Goal: Task Accomplishment & Management: Use online tool/utility

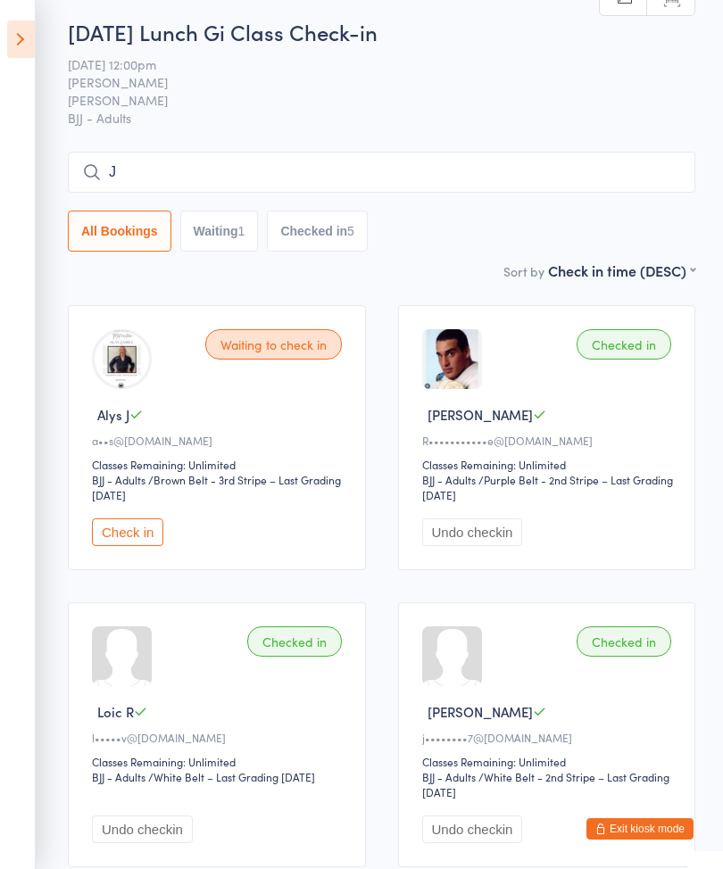
scroll to position [7, 0]
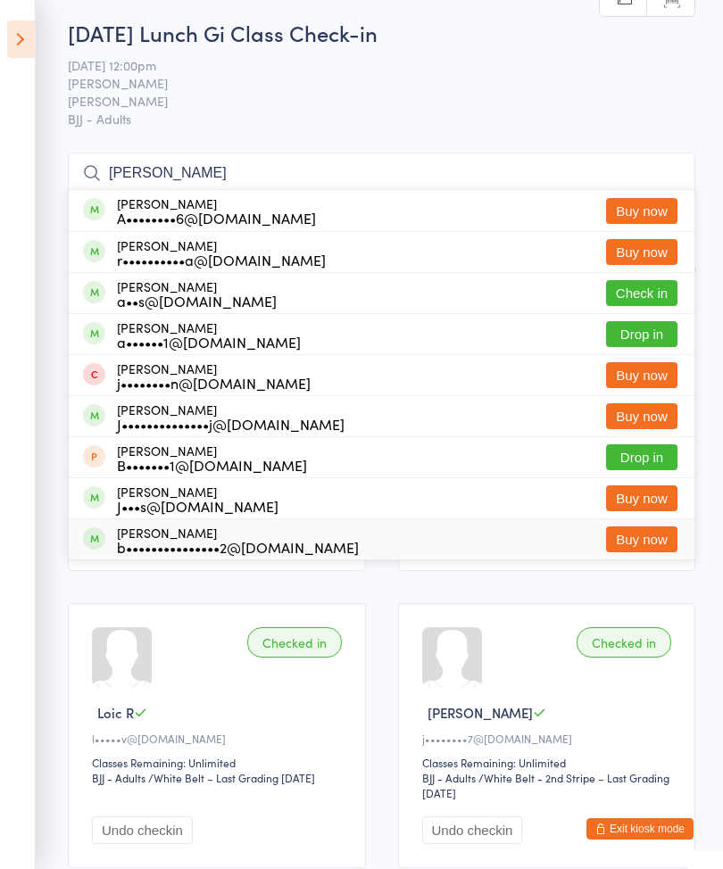
type input "[PERSON_NAME]"
click at [157, 540] on div "b•••••••••••••••2@[DOMAIN_NAME]" at bounding box center [238, 547] width 242 height 14
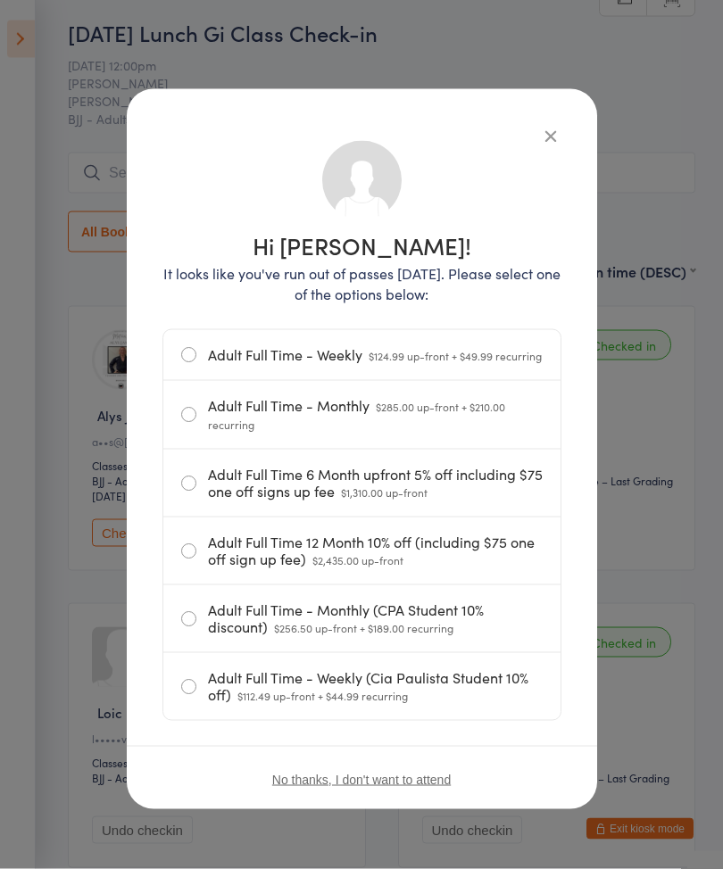
scroll to position [8, 0]
click at [556, 121] on div "Hi [PERSON_NAME]! It looks like you've run out of passes [DATE]. Please select …" at bounding box center [362, 449] width 470 height 720
click at [542, 126] on icon "button" at bounding box center [551, 136] width 20 height 20
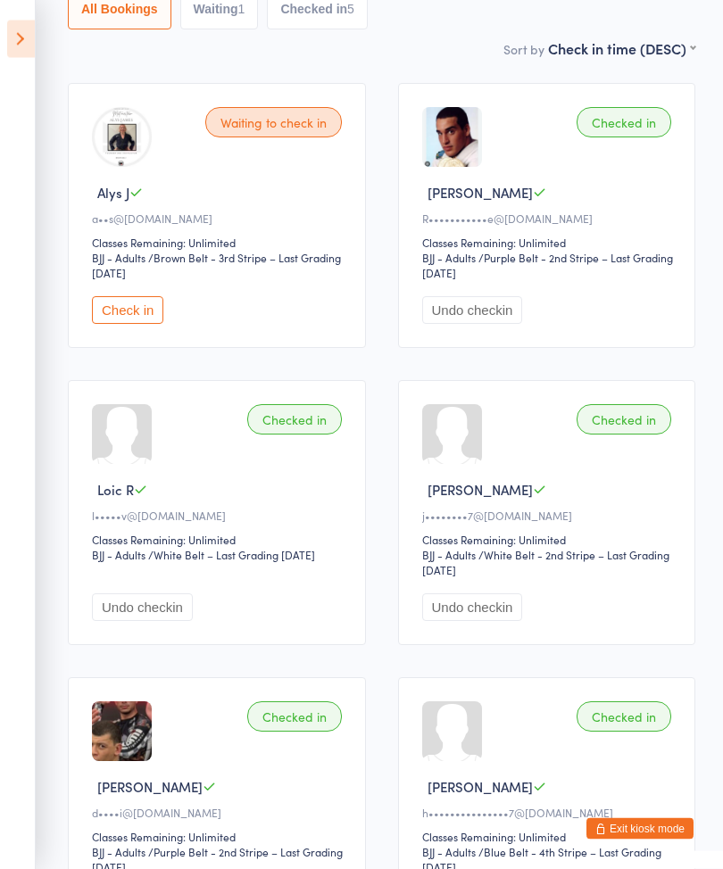
scroll to position [0, 0]
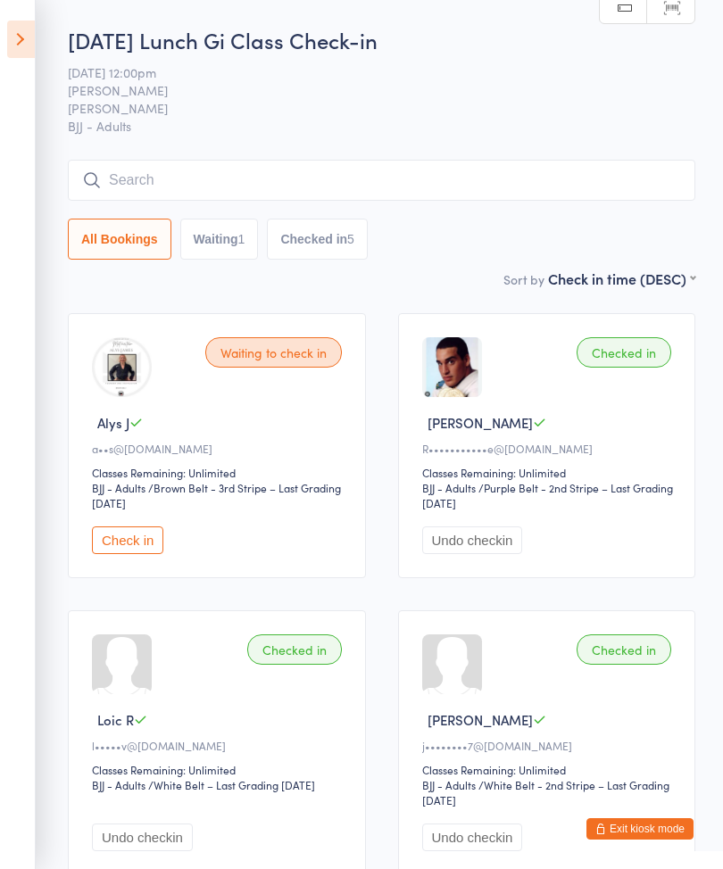
click at [16, 52] on icon at bounding box center [21, 39] width 28 height 37
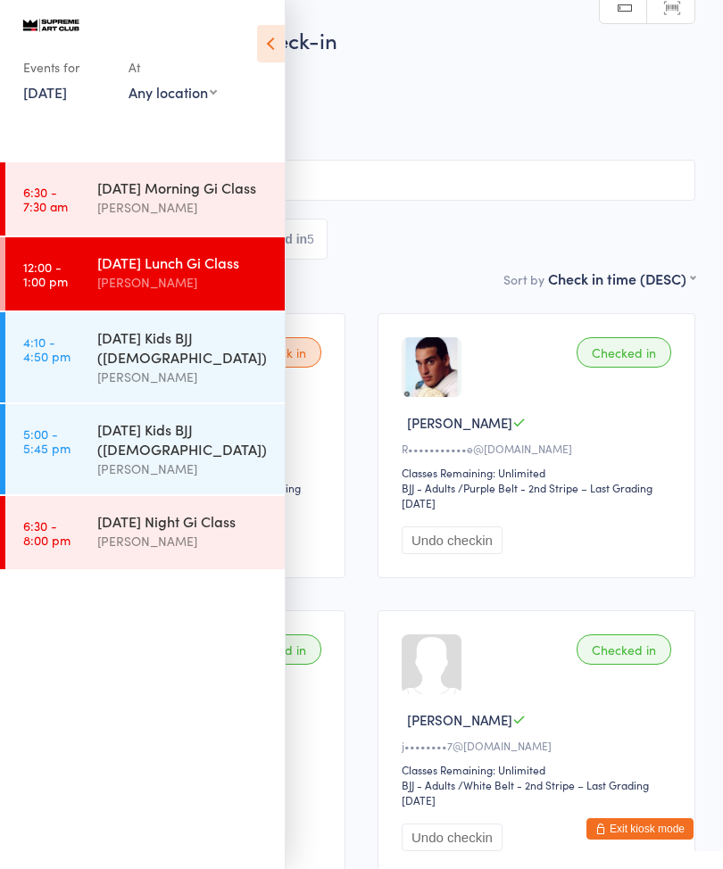
click at [126, 367] on div "[DATE] Kids BJJ ([DEMOGRAPHIC_DATA])" at bounding box center [183, 346] width 172 height 39
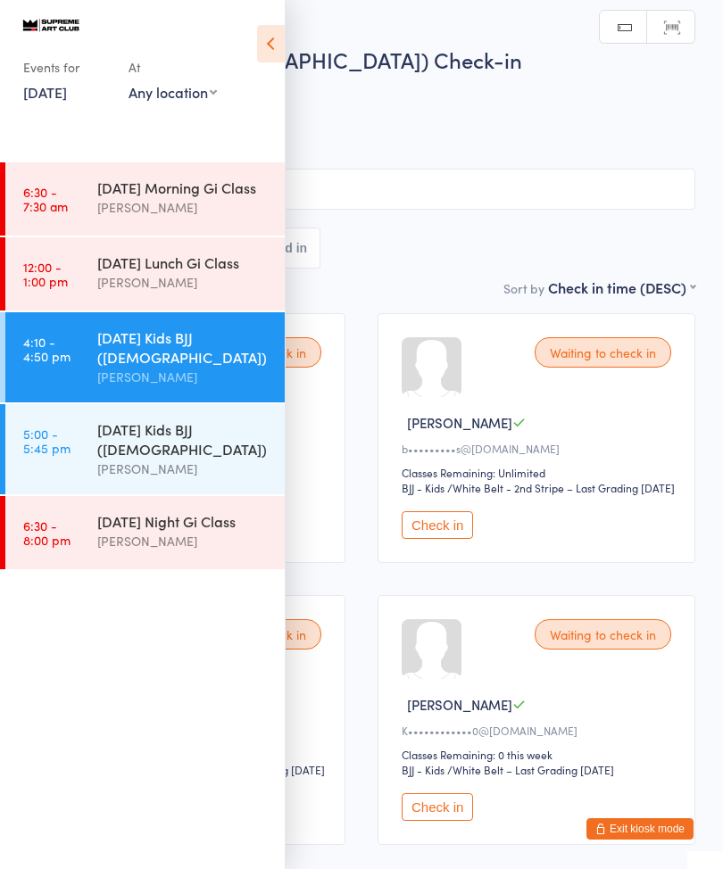
click at [283, 37] on icon at bounding box center [271, 43] width 28 height 37
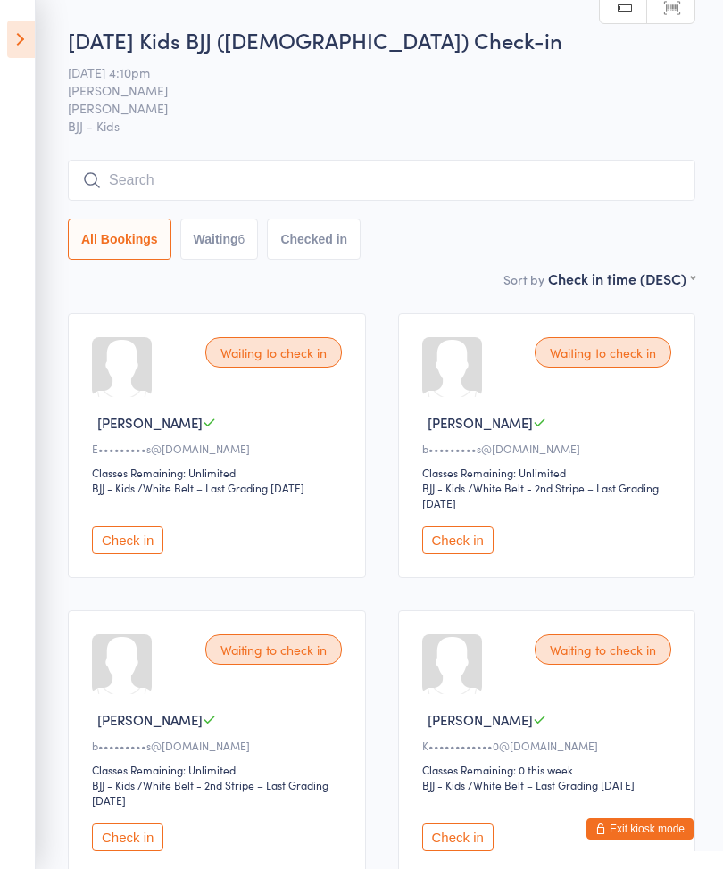
click at [614, 663] on div "Waiting to check in" at bounding box center [602, 649] width 137 height 30
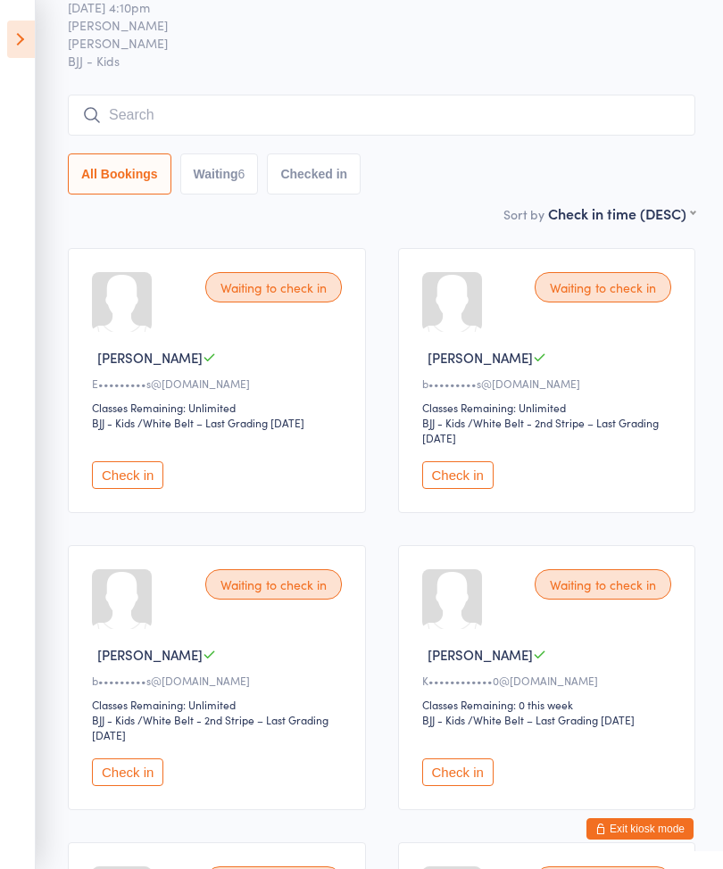
scroll to position [67, 0]
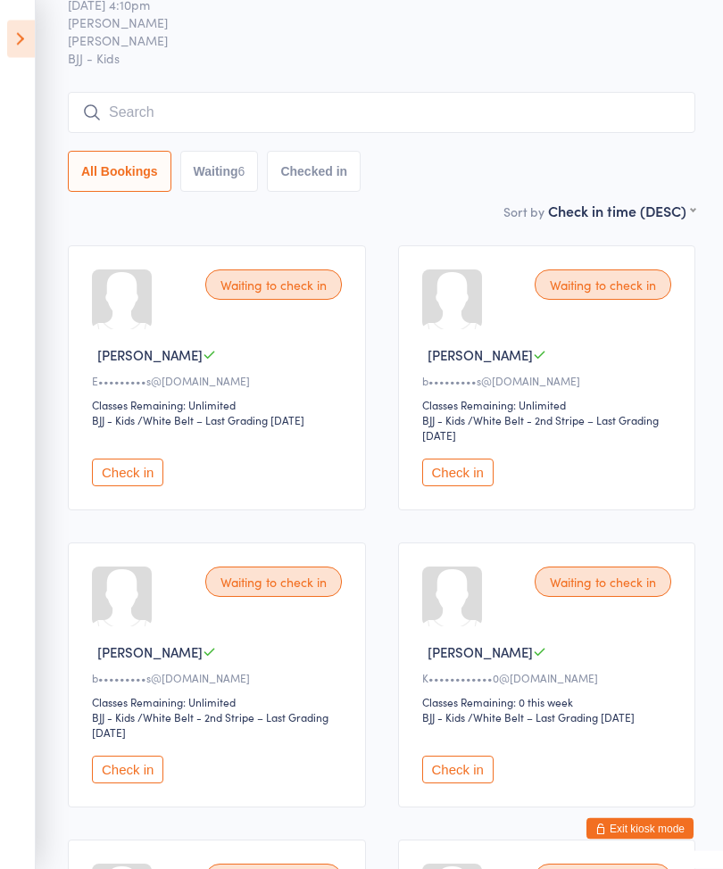
click at [476, 768] on div "Check in" at bounding box center [549, 762] width 255 height 43
click at [441, 779] on button "Check in" at bounding box center [457, 770] width 71 height 28
click at [476, 481] on button "Check in" at bounding box center [457, 473] width 71 height 28
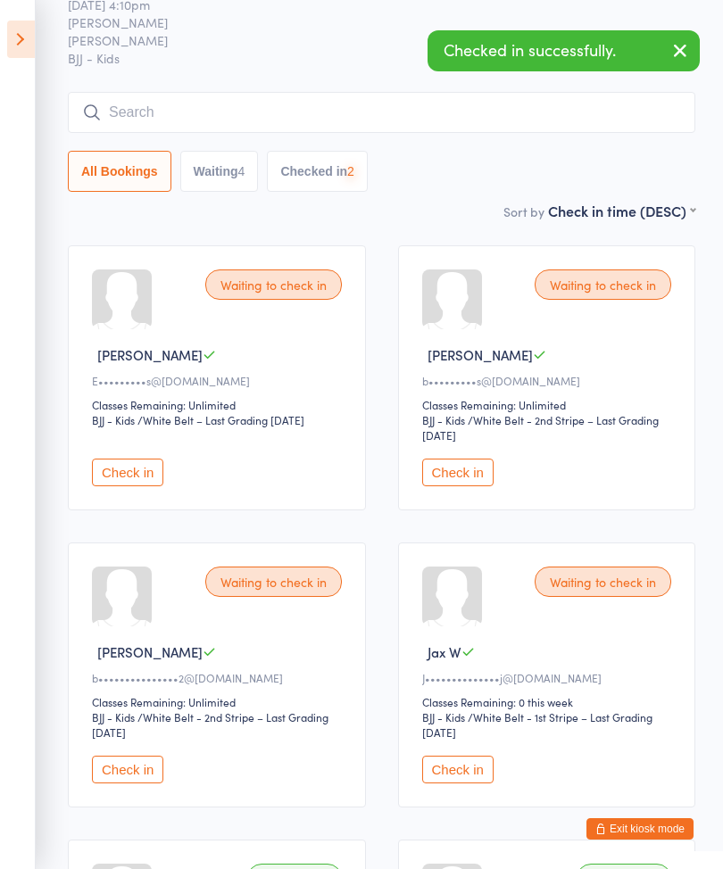
click at [488, 477] on button "Check in" at bounding box center [457, 473] width 71 height 28
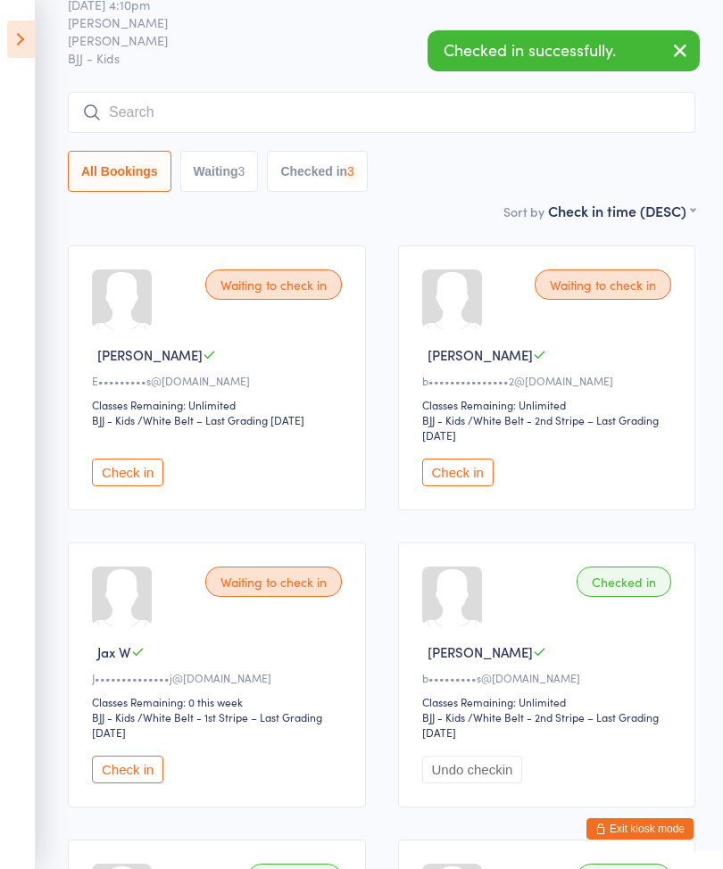
click at [479, 473] on button "Check in" at bounding box center [457, 473] width 71 height 28
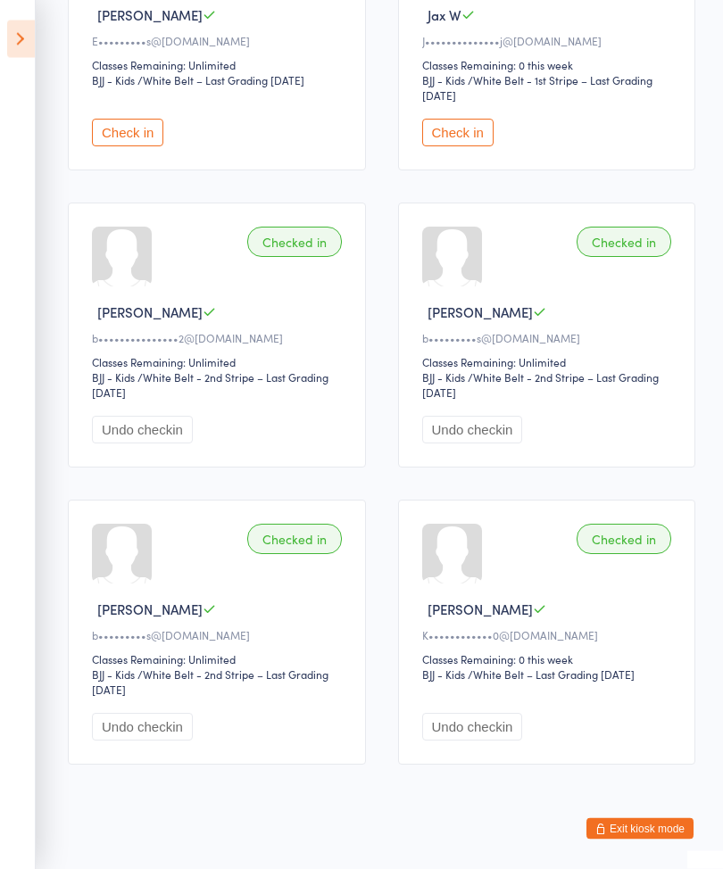
scroll to position [407, 0]
